Goal: Transaction & Acquisition: Purchase product/service

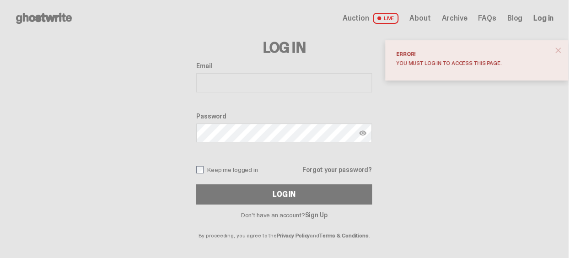
click at [221, 77] on input "Email" at bounding box center [284, 82] width 176 height 19
type input "**********"
click at [321, 213] on link "Sign Up" at bounding box center [316, 215] width 22 height 8
